Goal: Check status: Check status

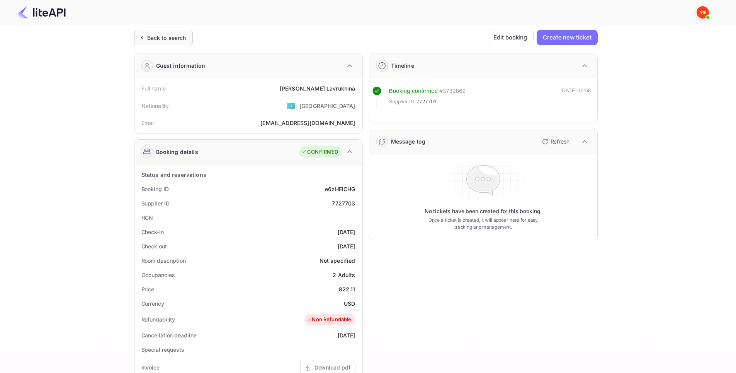
click at [146, 39] on div "Back to search" at bounding box center [162, 38] width 49 height 8
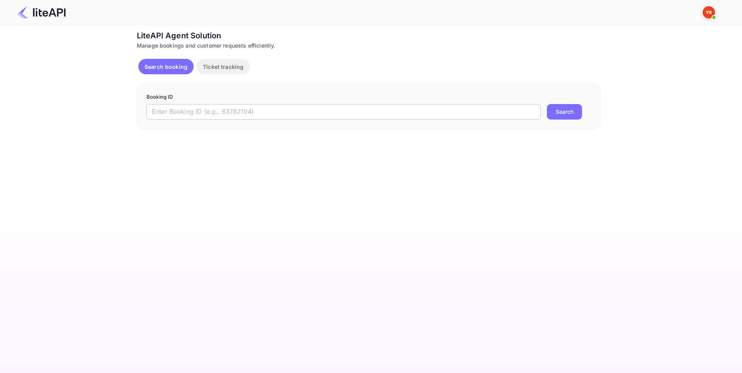
click at [253, 108] on input "text" at bounding box center [343, 111] width 394 height 15
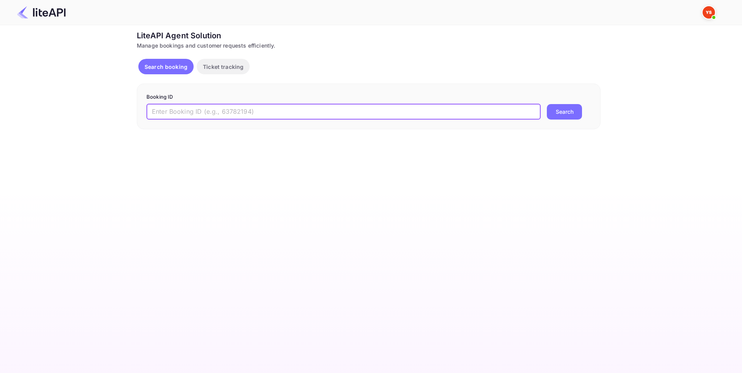
paste input "8127844"
type input "8127844"
click at [558, 109] on button "Search" at bounding box center [564, 111] width 35 height 15
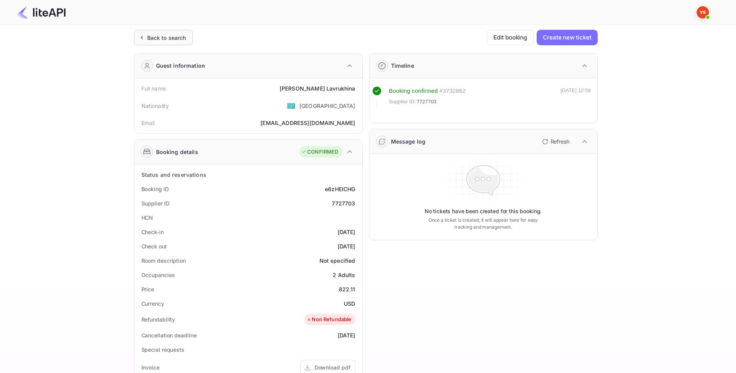
click at [157, 41] on div "Back to search" at bounding box center [166, 38] width 39 height 8
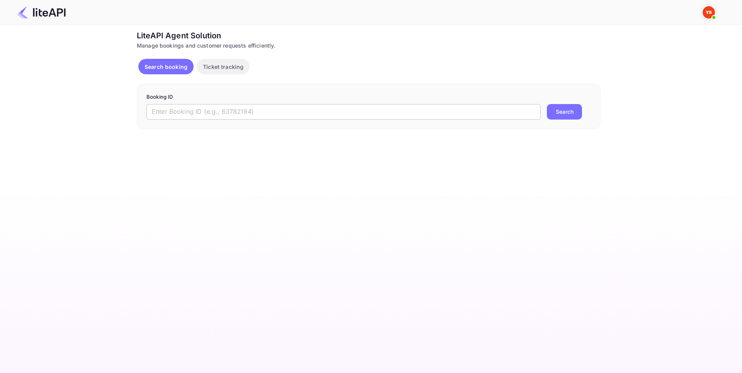
click at [228, 111] on input "text" at bounding box center [343, 111] width 394 height 15
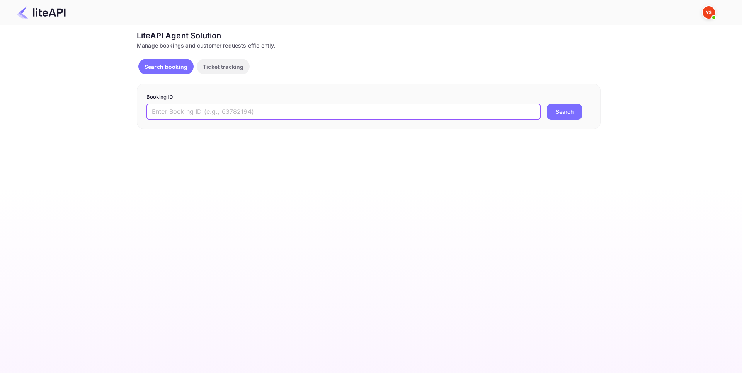
paste input "8806290"
type input "8806290"
click at [564, 108] on button "Search" at bounding box center [564, 111] width 35 height 15
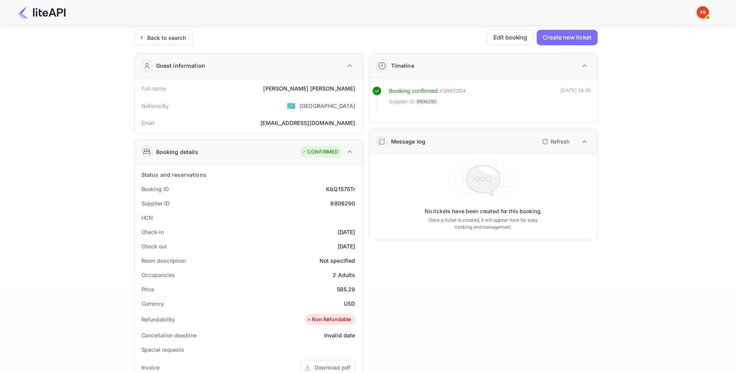
scroll to position [155, 0]
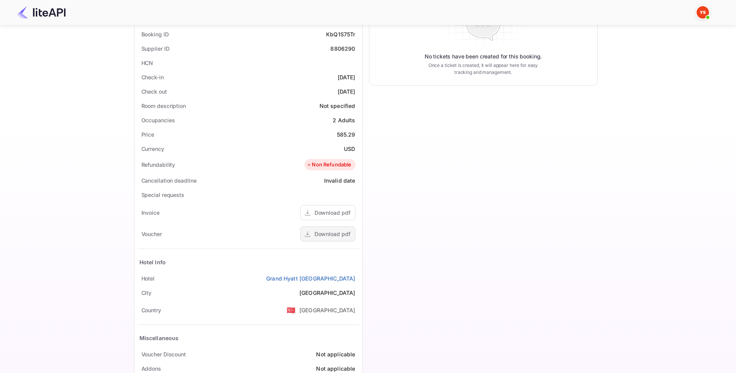
click at [326, 235] on div "Download pdf" at bounding box center [333, 234] width 36 height 8
